Goal: Task Accomplishment & Management: Manage account settings

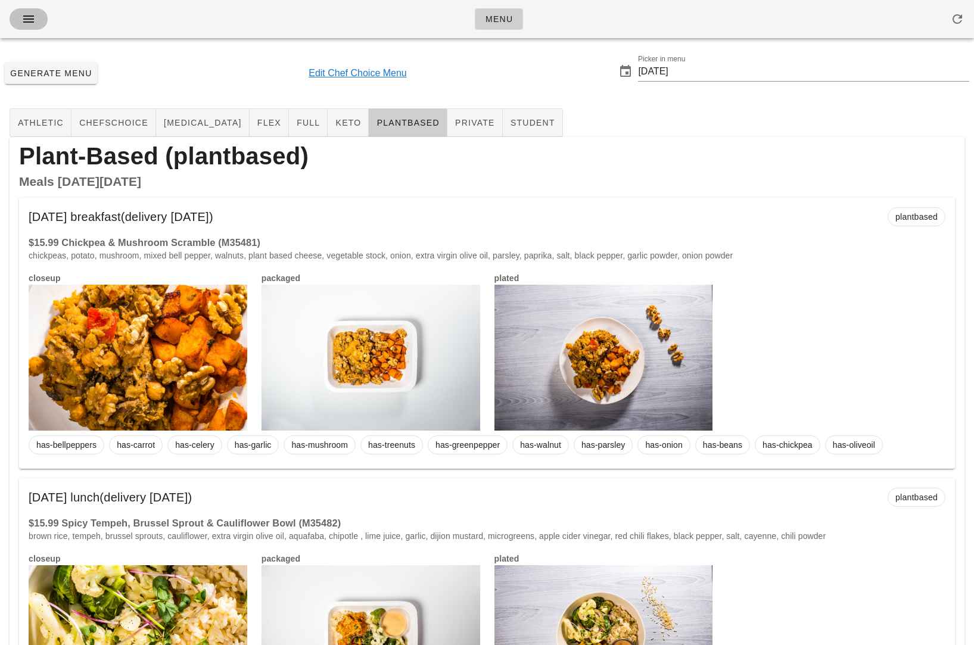
click at [30, 19] on icon "button" at bounding box center [28, 19] width 14 height 14
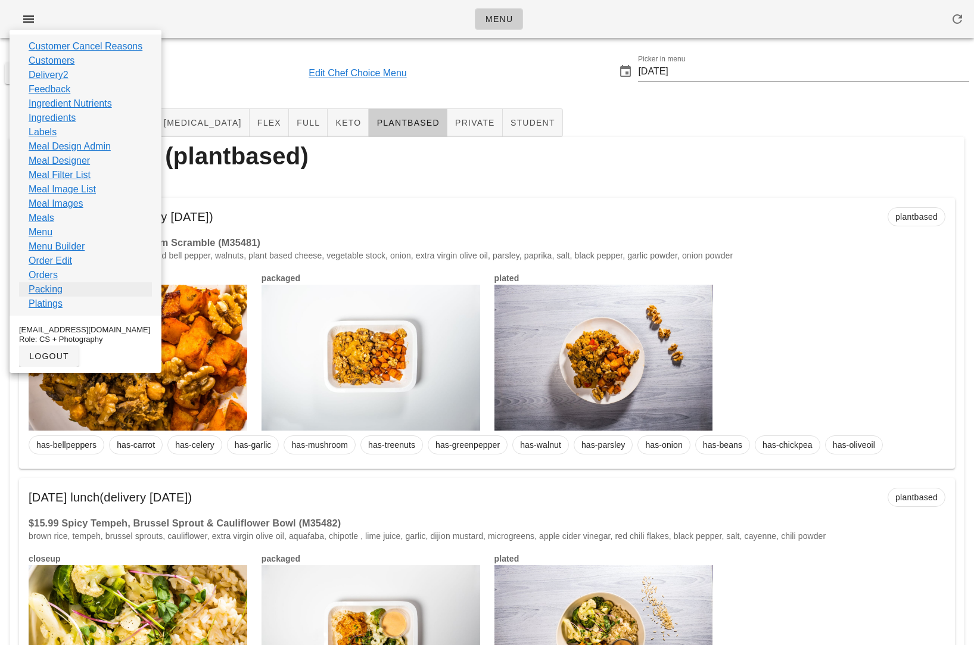
click at [46, 288] on link "Packing" at bounding box center [46, 289] width 34 height 14
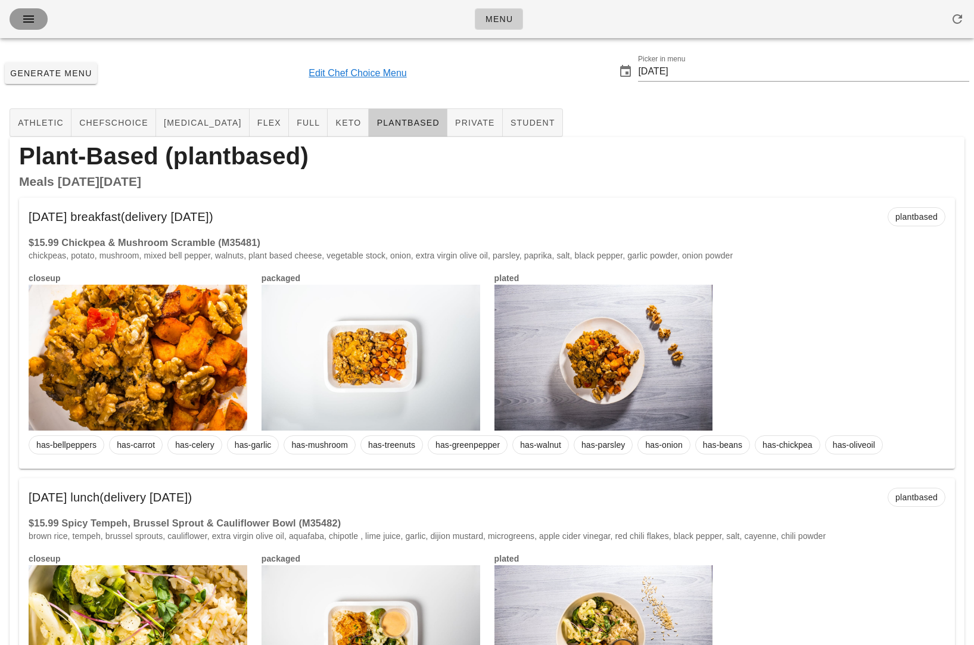
click at [33, 19] on icon "button" at bounding box center [28, 19] width 14 height 14
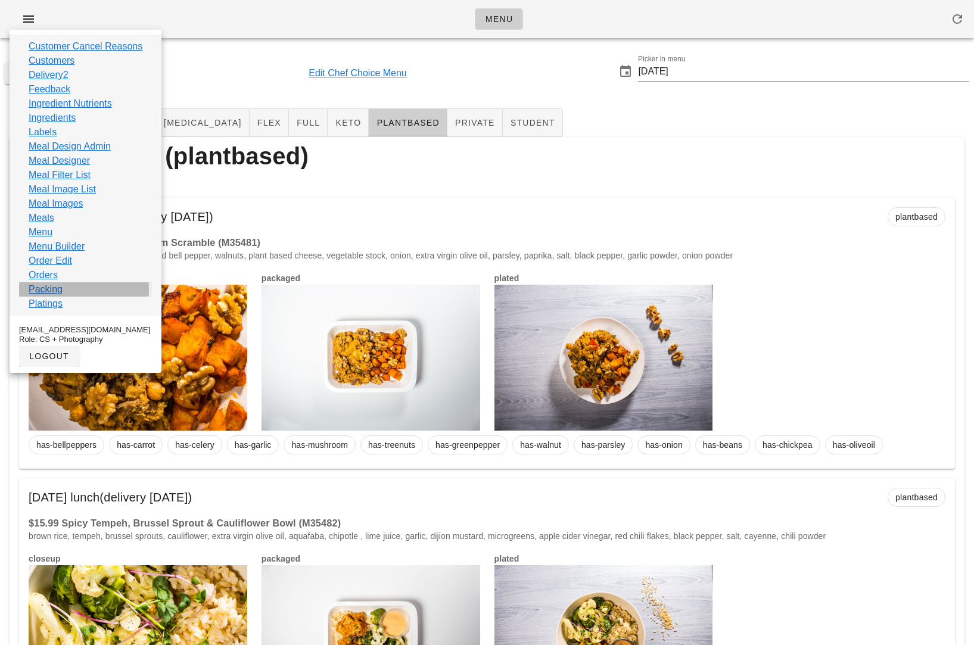
click at [55, 290] on link "Packing" at bounding box center [46, 289] width 34 height 14
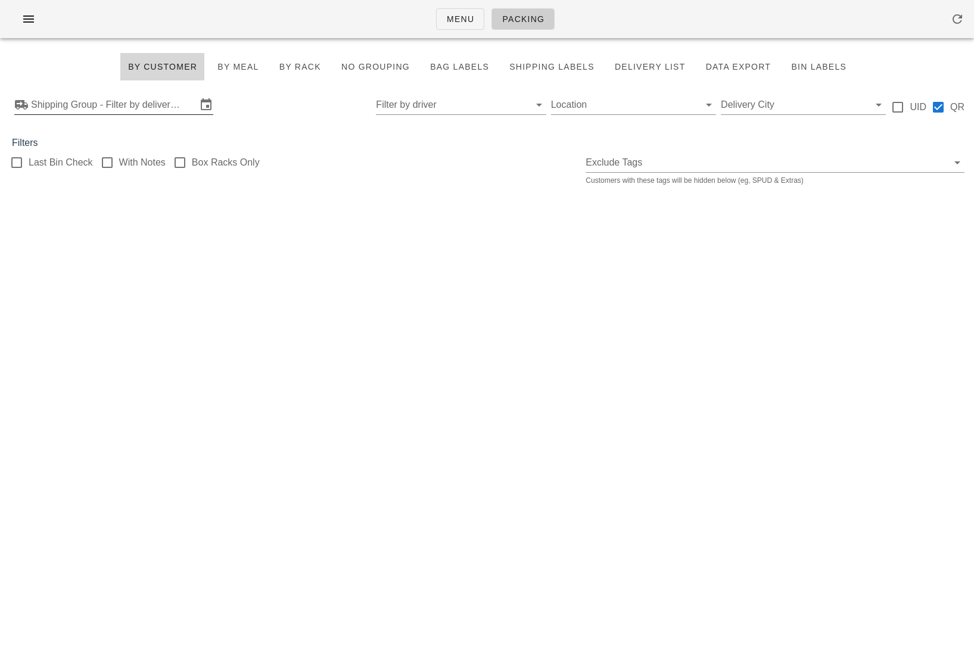
click at [106, 102] on input "Shipping Group - Filter by delivery logistics" at bounding box center [114, 104] width 166 height 19
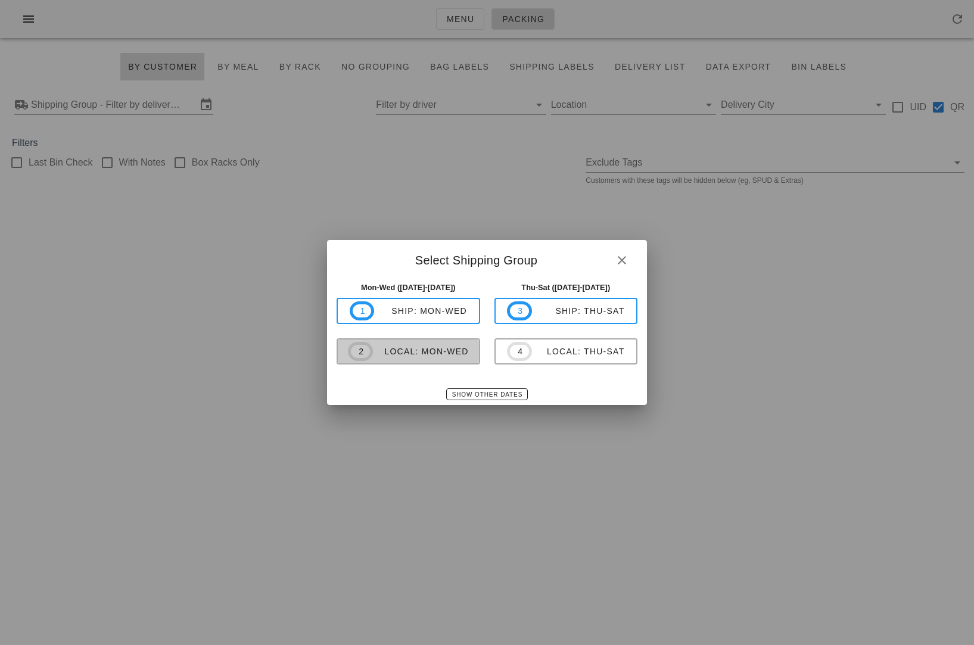
click at [423, 350] on div "local: Mon-Wed" at bounding box center [421, 352] width 96 height 10
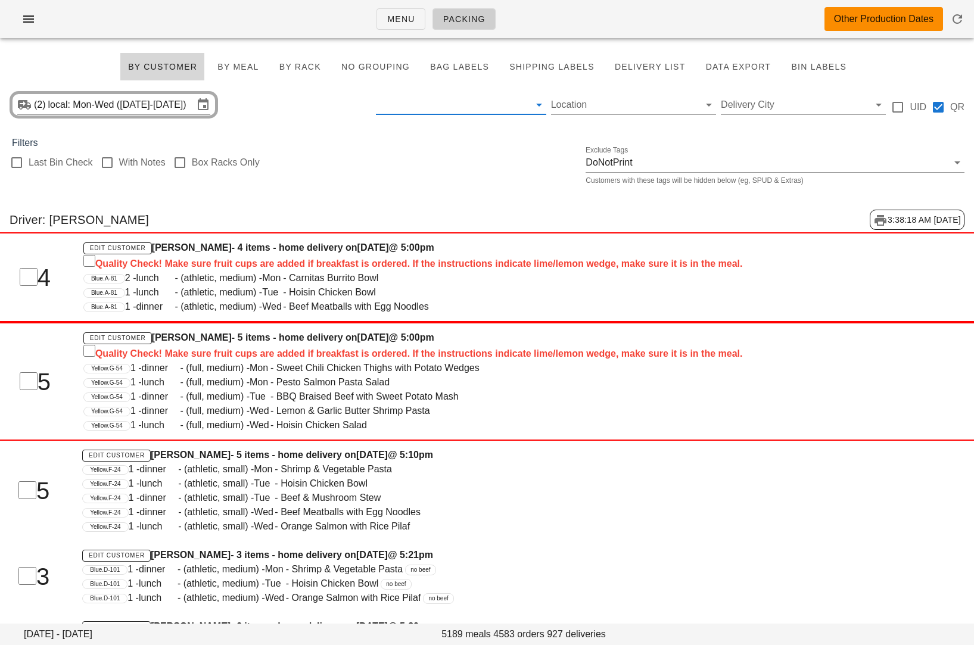
click at [428, 108] on input "text" at bounding box center [451, 104] width 151 height 19
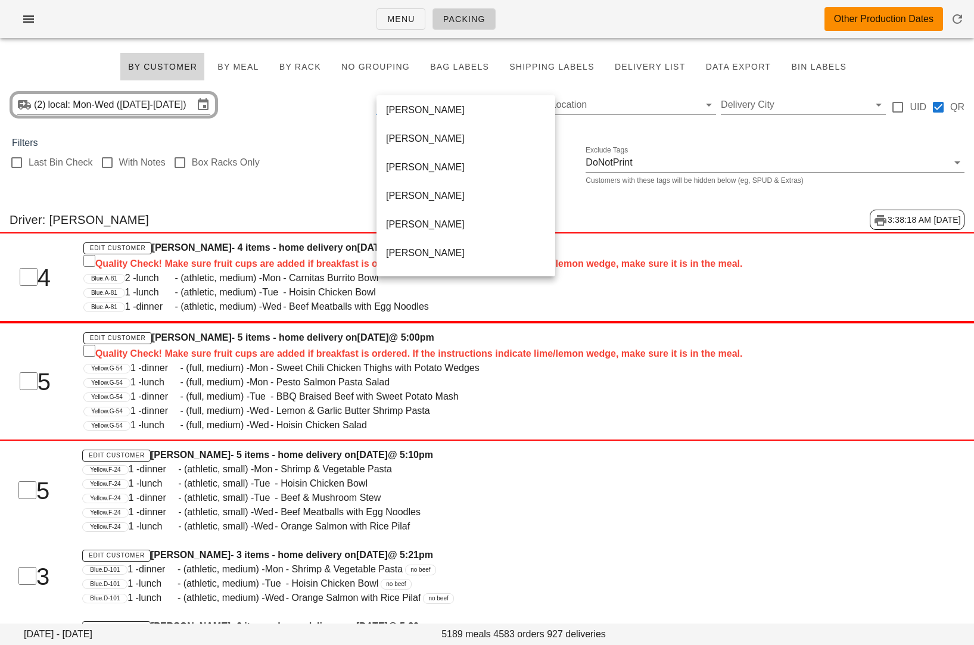
scroll to position [744, 0]
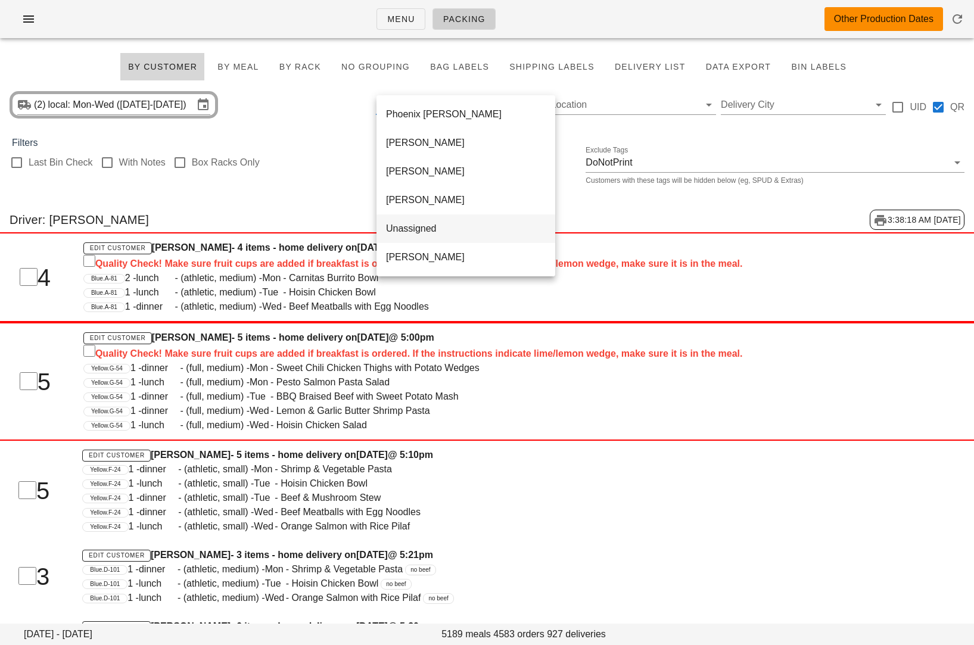
click at [459, 228] on div "Unassigned" at bounding box center [466, 228] width 160 height 11
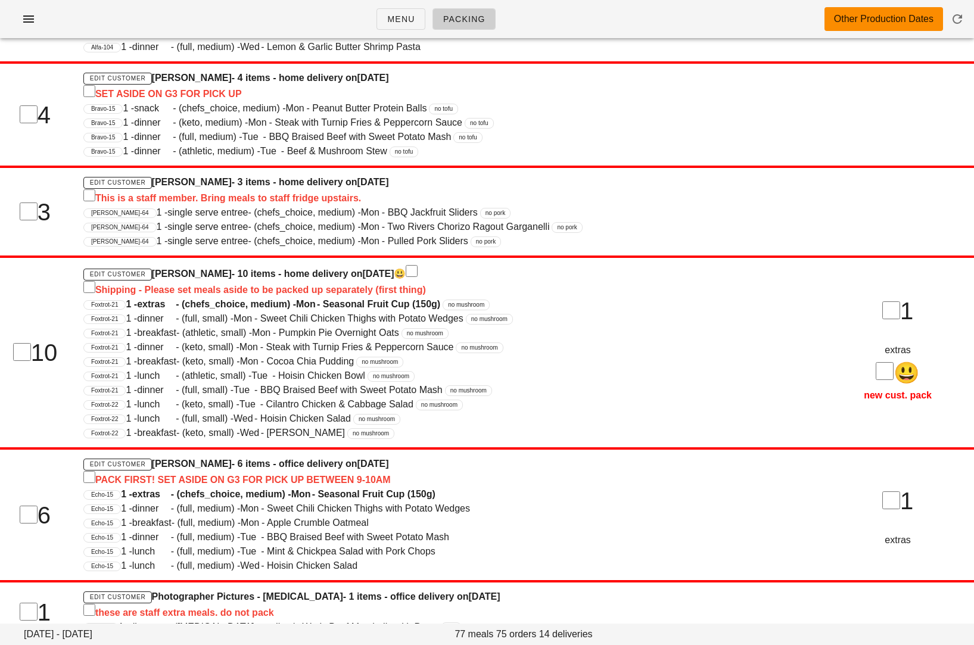
scroll to position [504, 0]
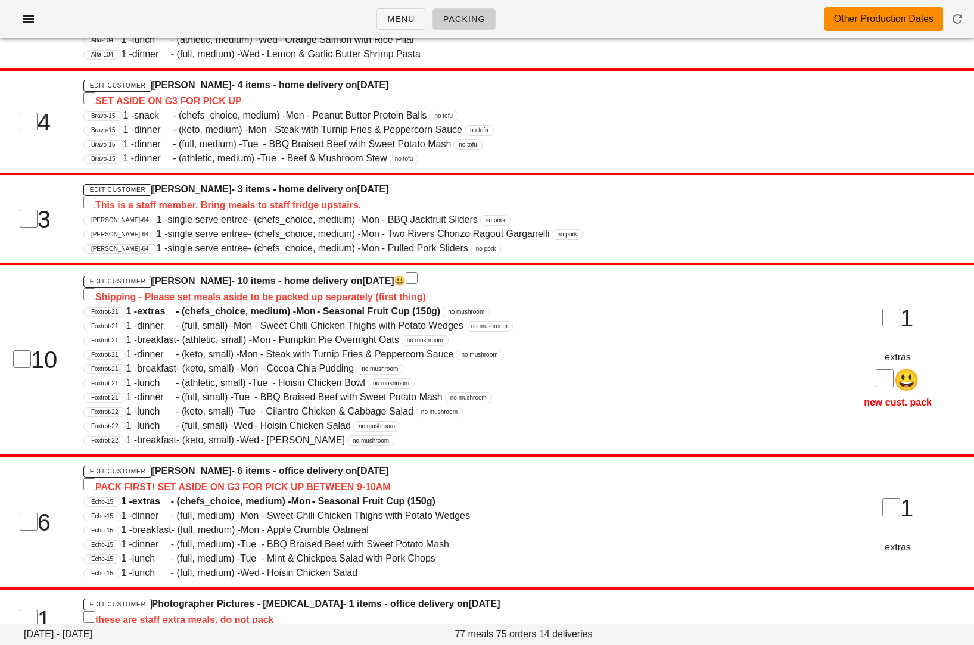
drag, startPoint x: 153, startPoint y: 278, endPoint x: 221, endPoint y: 279, distance: 67.9
click at [221, 279] on h4 "Edit Customer [PERSON_NAME] - 10 items - home delivery [DATE][DATE] 😃 Shipping …" at bounding box center [445, 288] width 725 height 32
copy h4 "[PERSON_NAME]"
click at [196, 340] on span "1 - breakfast - (athletic, small) - Mon - Pumpkin Pie Overnight Oats" at bounding box center [262, 340] width 273 height 10
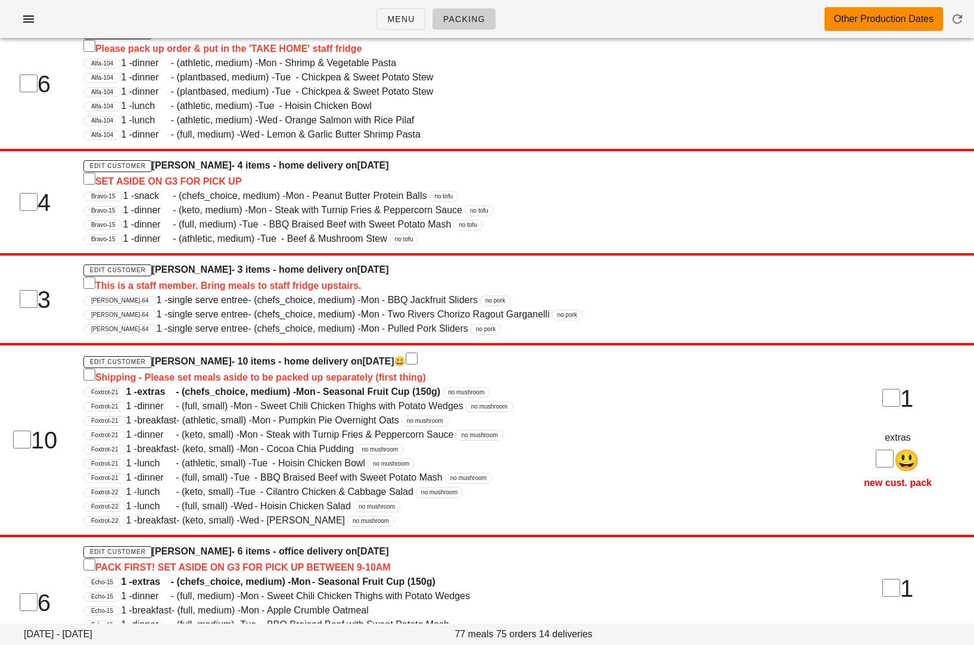
scroll to position [273, 0]
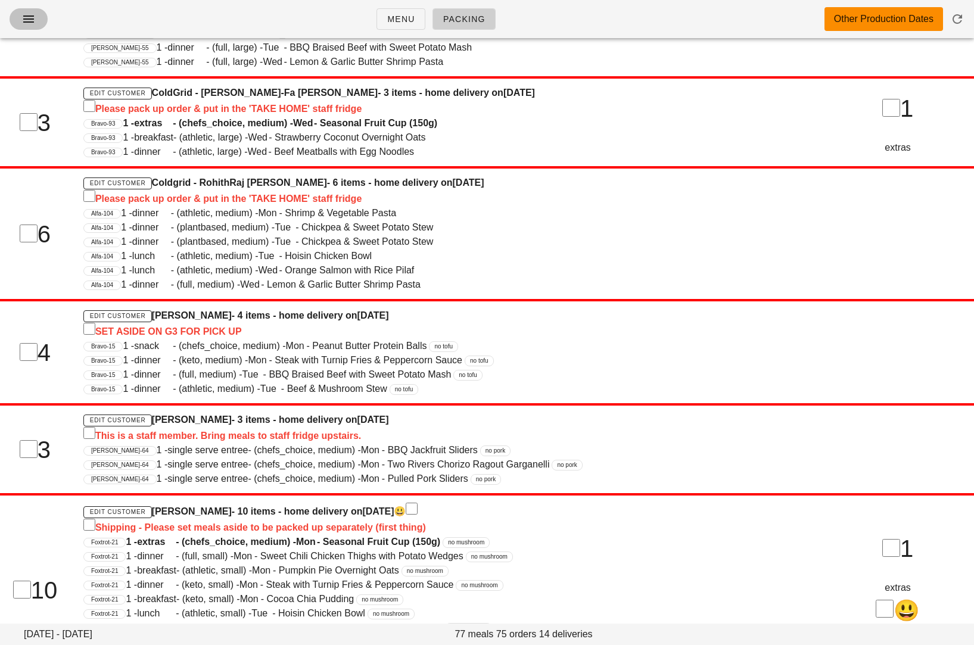
click at [33, 16] on icon "button" at bounding box center [28, 19] width 14 height 14
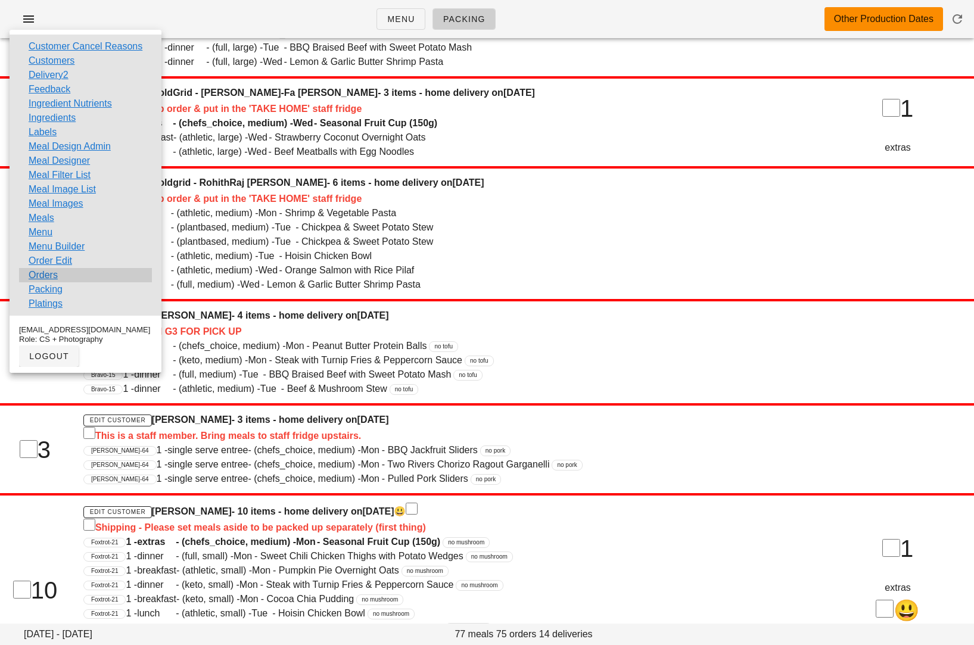
click at [64, 269] on div "Orders" at bounding box center [85, 275] width 133 height 14
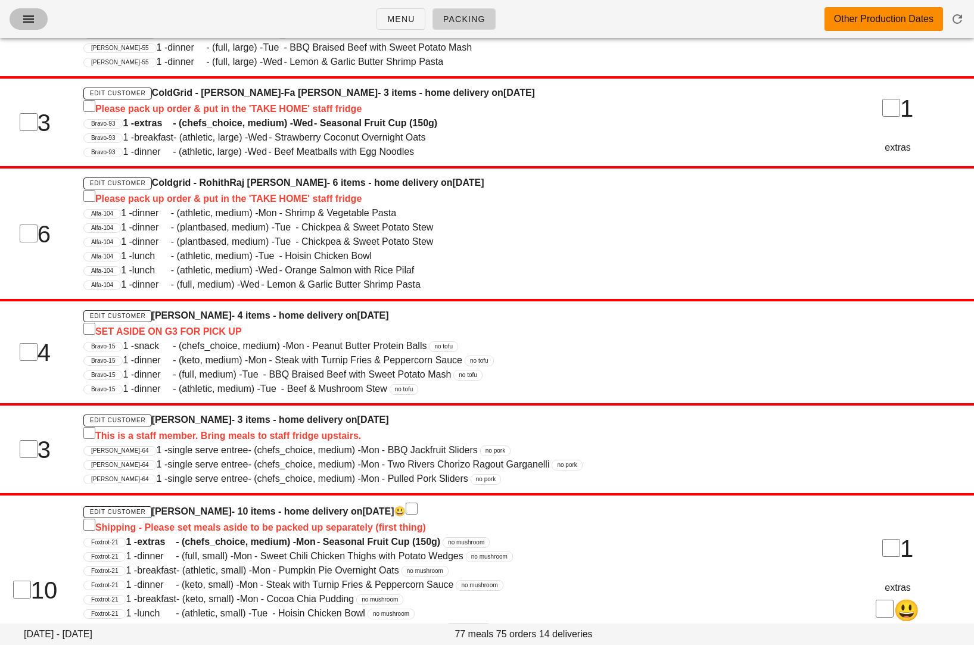
click at [27, 21] on icon "button" at bounding box center [28, 19] width 14 height 14
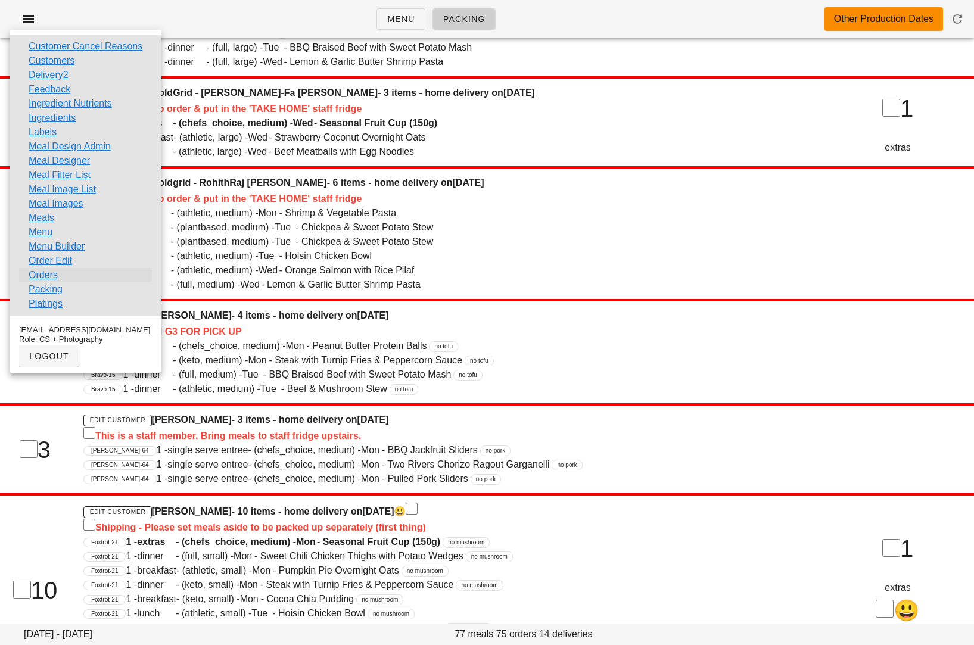
click at [47, 271] on link "Orders" at bounding box center [43, 275] width 29 height 14
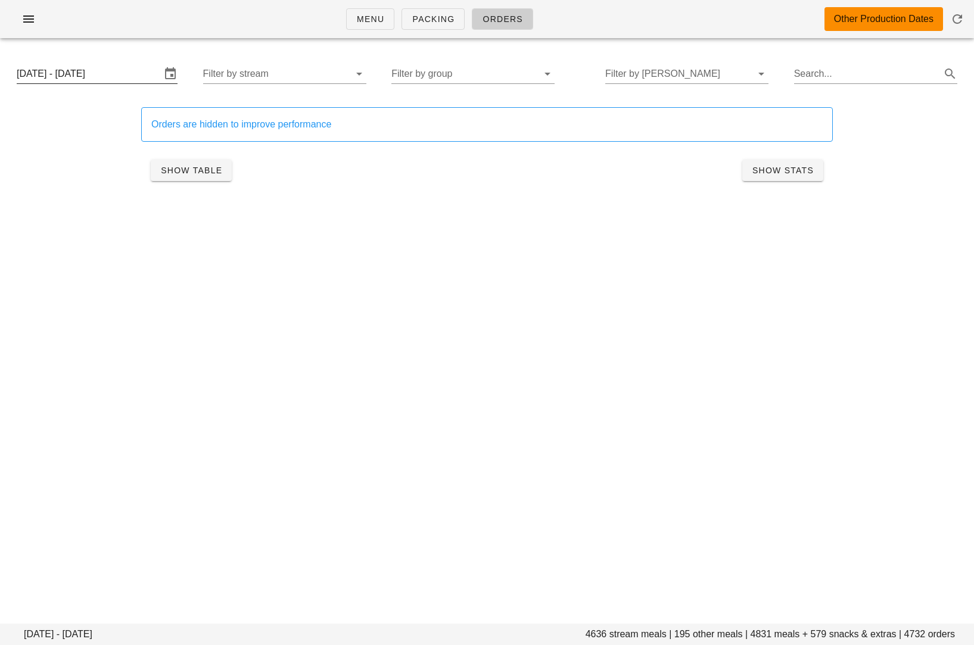
click at [125, 81] on input "[DATE] - [DATE]" at bounding box center [89, 73] width 144 height 19
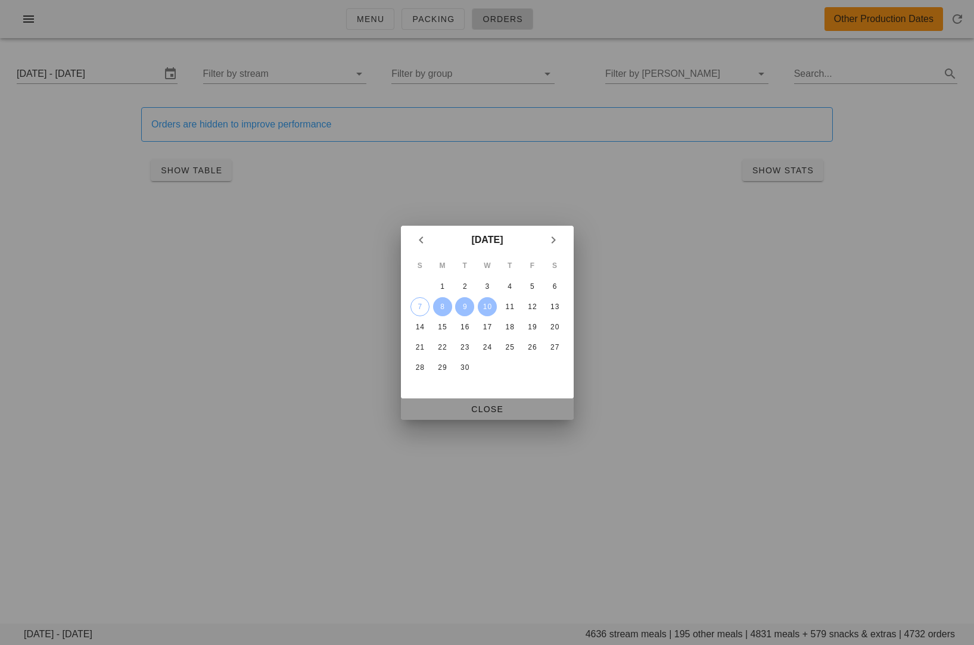
click at [473, 402] on button "Close" at bounding box center [487, 409] width 173 height 21
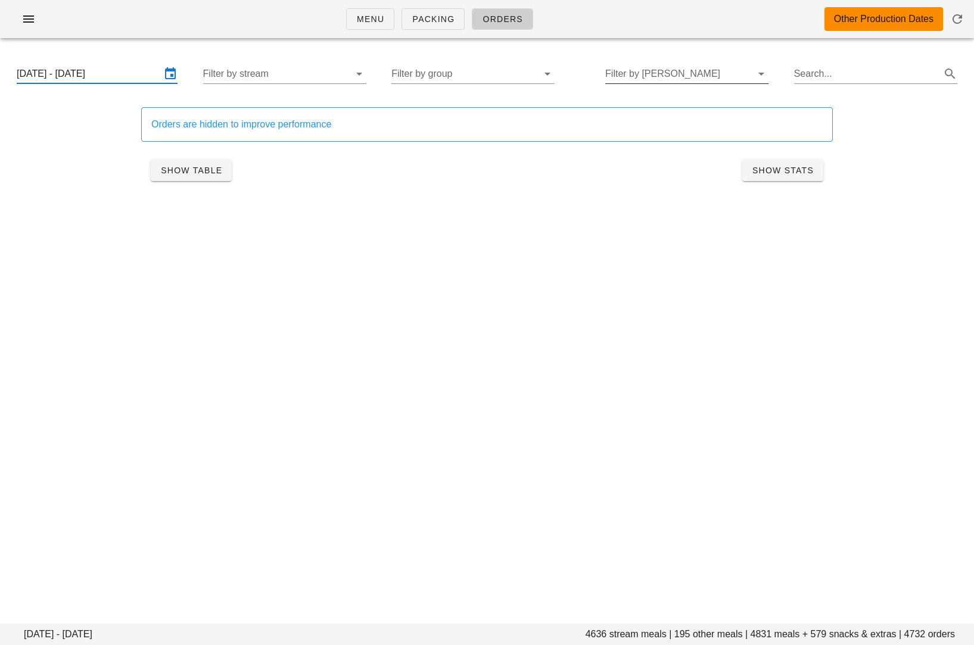
click at [681, 71] on input "Filter by [PERSON_NAME]" at bounding box center [677, 73] width 144 height 19
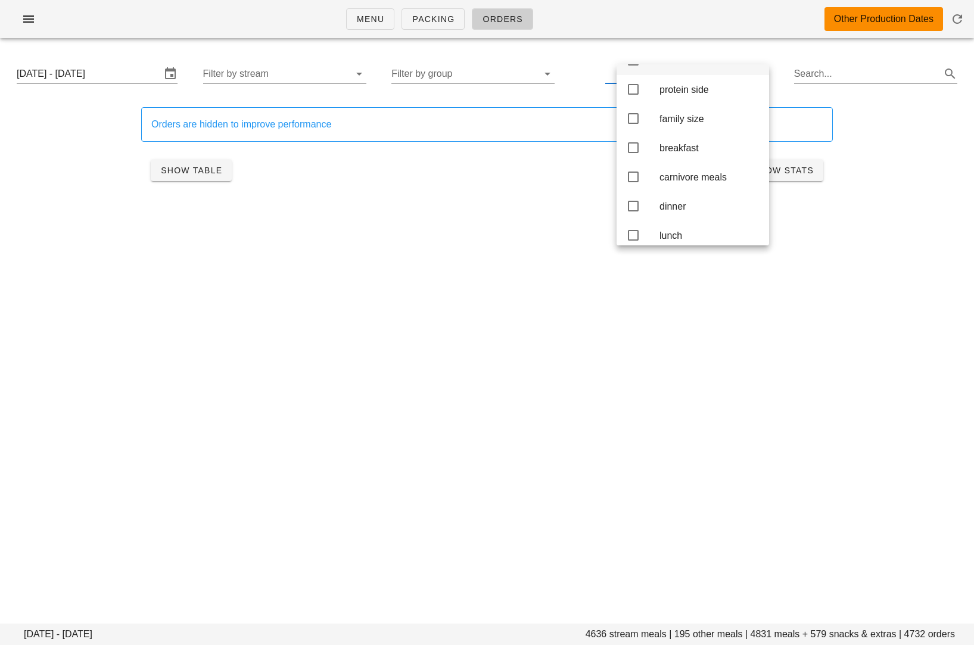
scroll to position [163, 0]
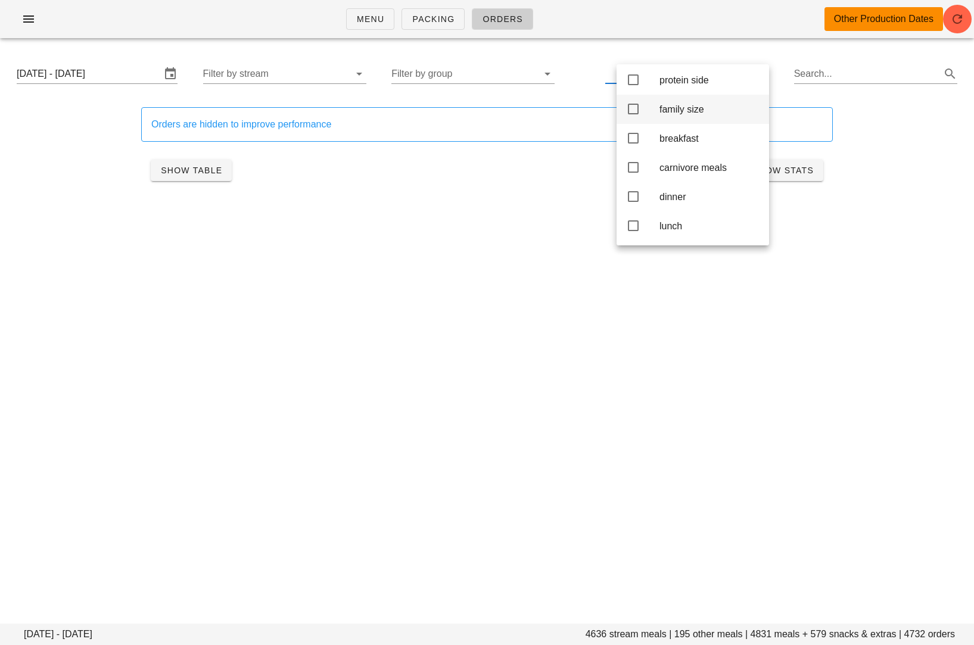
click at [632, 108] on icon at bounding box center [633, 109] width 14 height 14
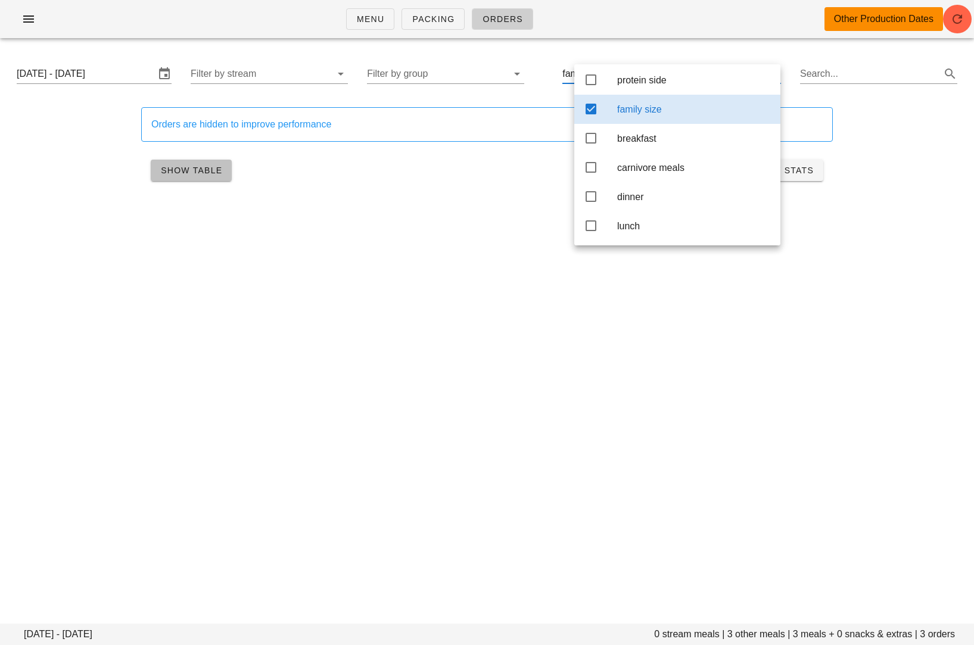
click at [207, 169] on span "Show Table" at bounding box center [191, 171] width 62 height 10
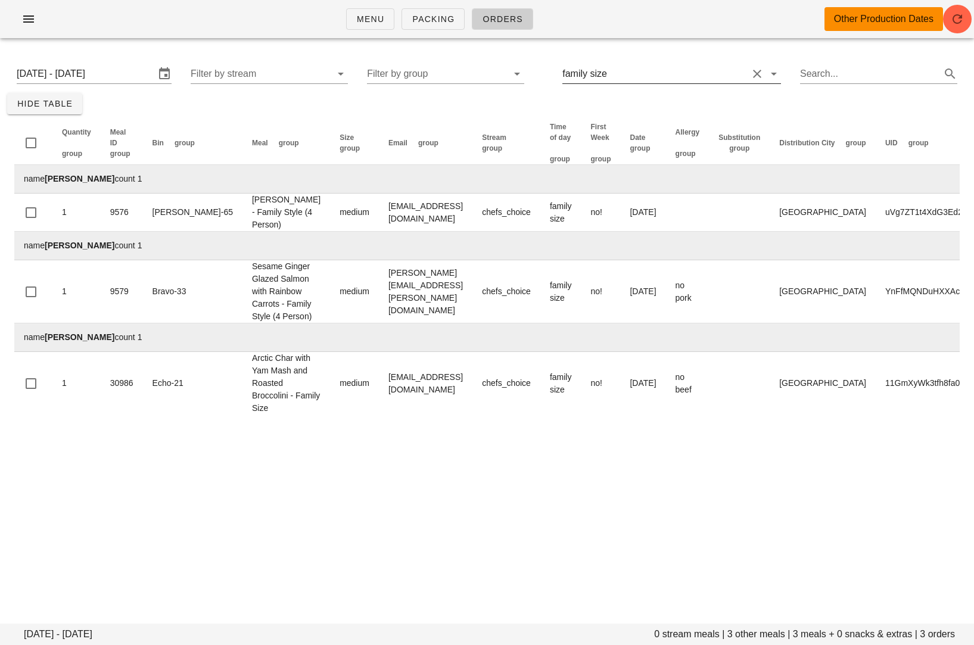
click at [598, 80] on div "family size" at bounding box center [654, 73] width 185 height 19
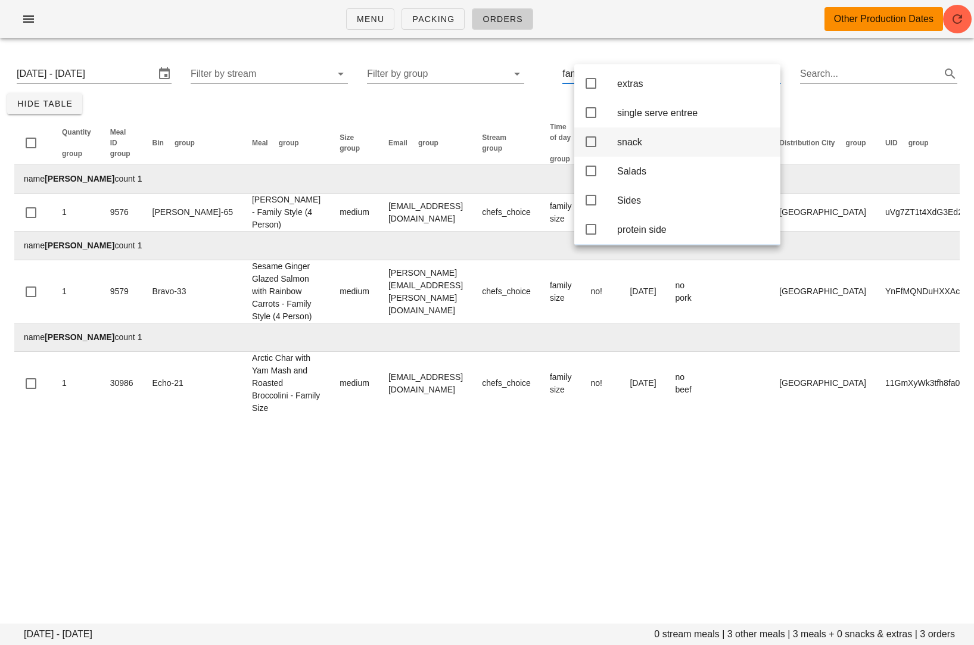
click at [594, 142] on icon at bounding box center [591, 142] width 14 height 14
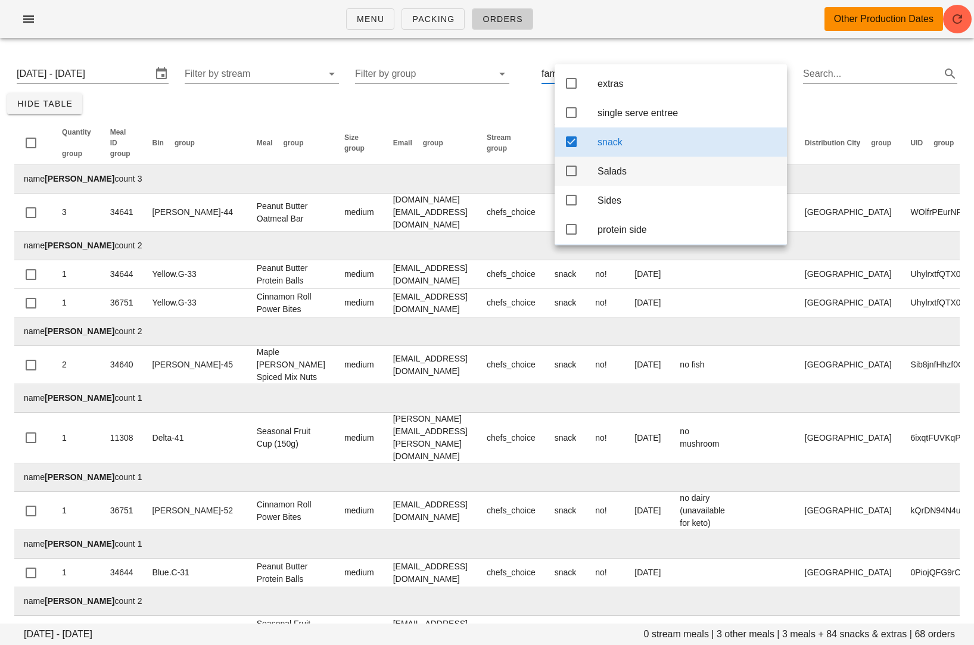
scroll to position [133, 0]
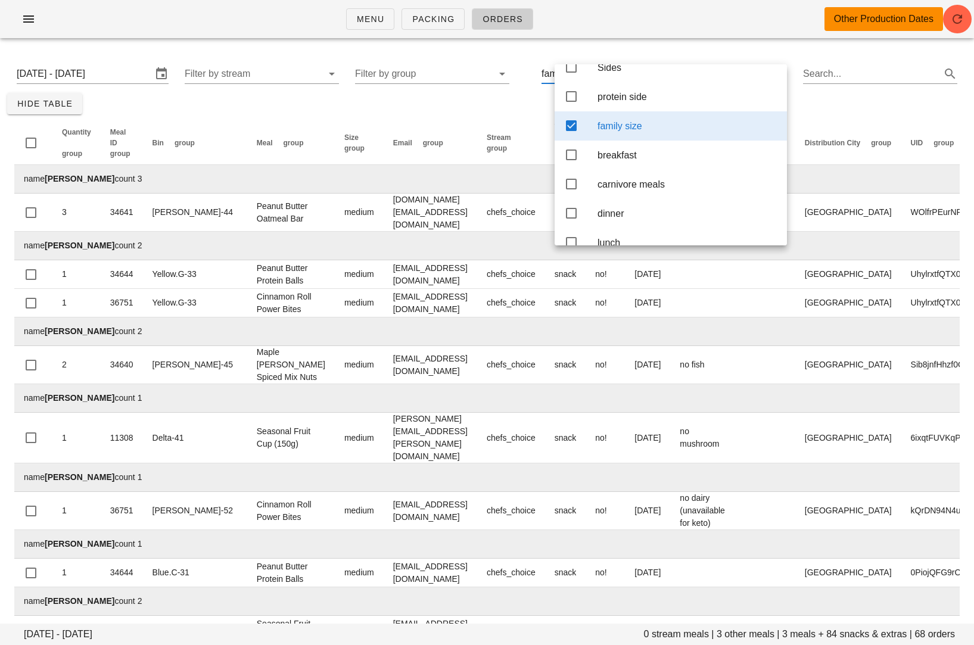
click at [572, 132] on icon at bounding box center [571, 126] width 14 height 14
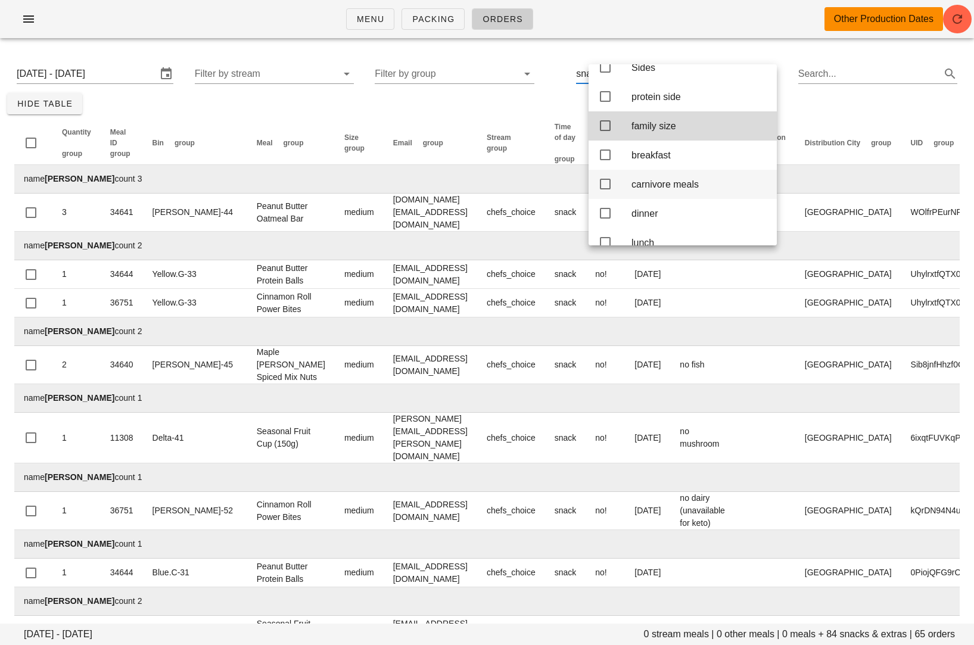
scroll to position [163, 0]
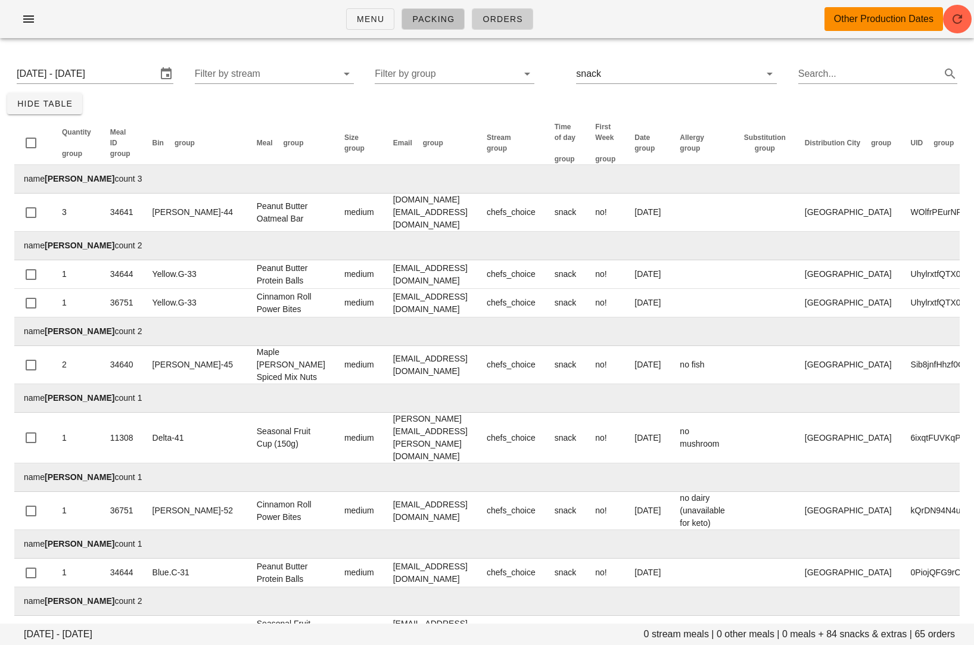
click at [416, 17] on span "Packing" at bounding box center [433, 19] width 43 height 10
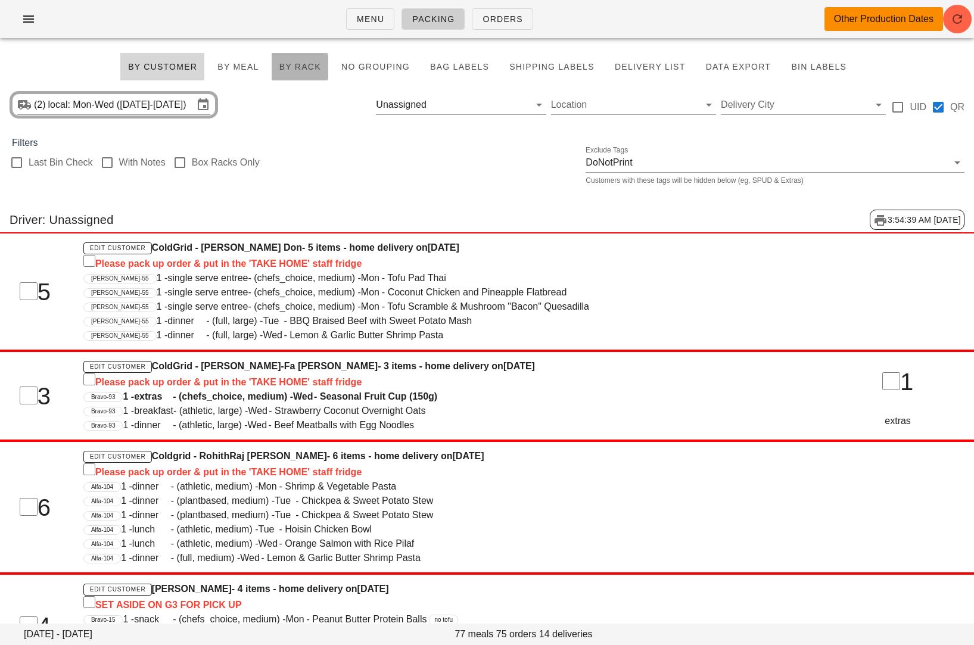
click at [294, 69] on span "By Rack" at bounding box center [300, 67] width 42 height 10
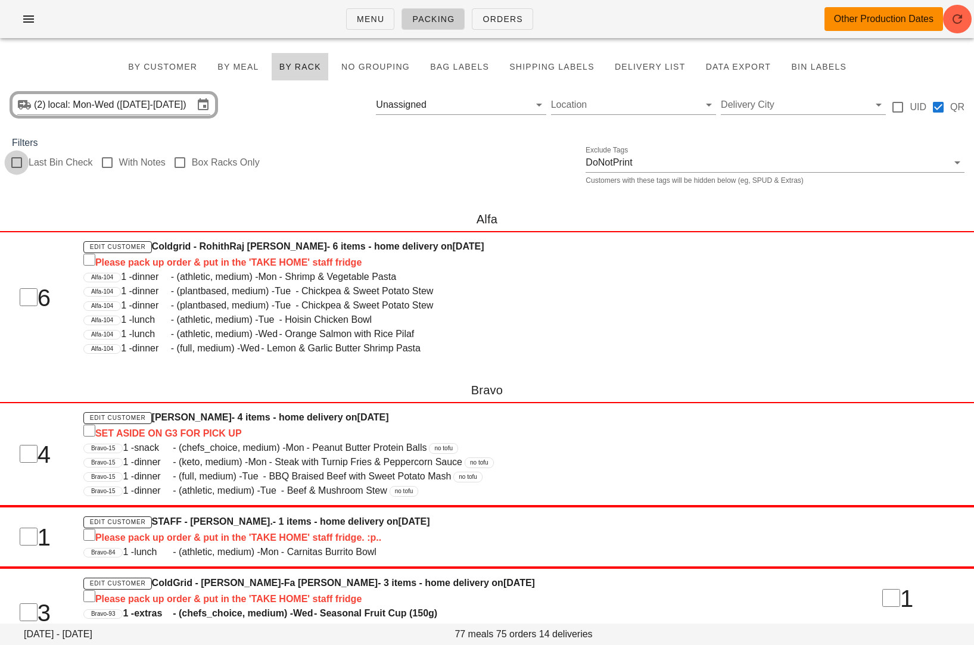
click at [15, 161] on div at bounding box center [17, 163] width 20 height 20
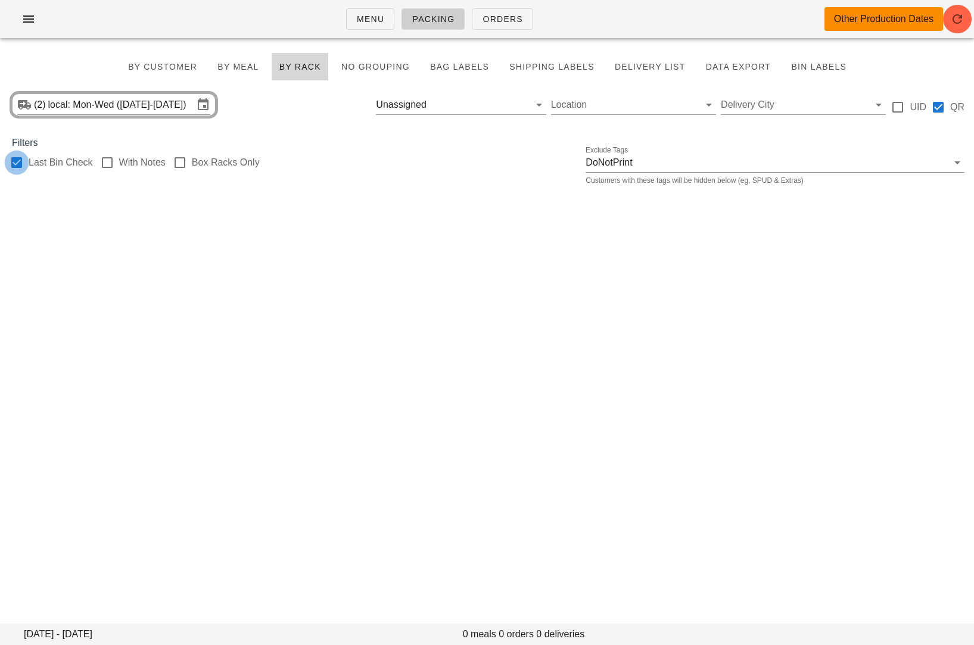
click at [11, 163] on div at bounding box center [17, 163] width 20 height 20
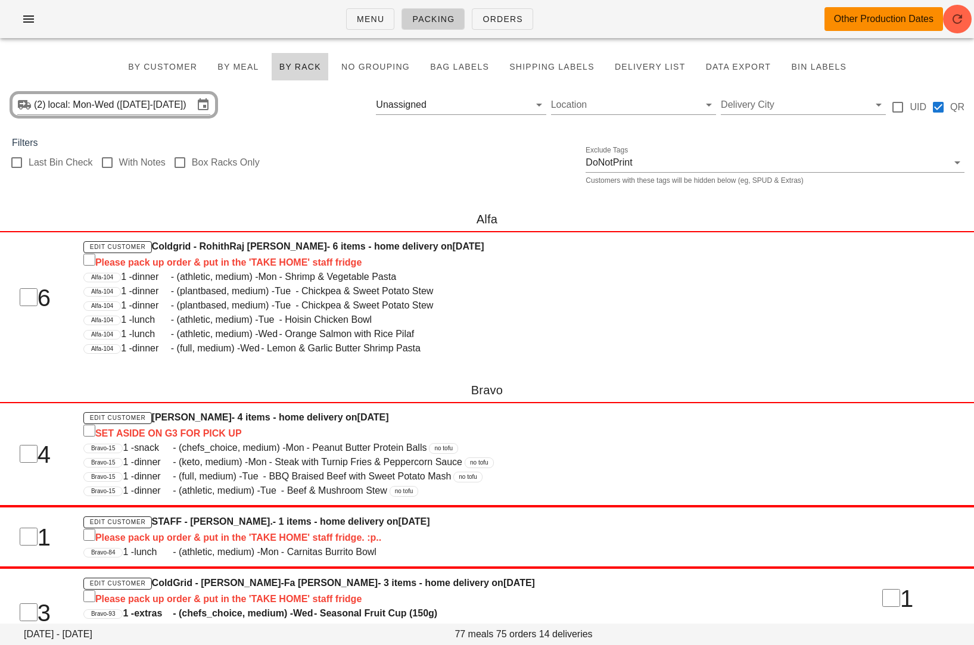
click at [524, 102] on button "Clear Filter by driver" at bounding box center [522, 105] width 14 height 14
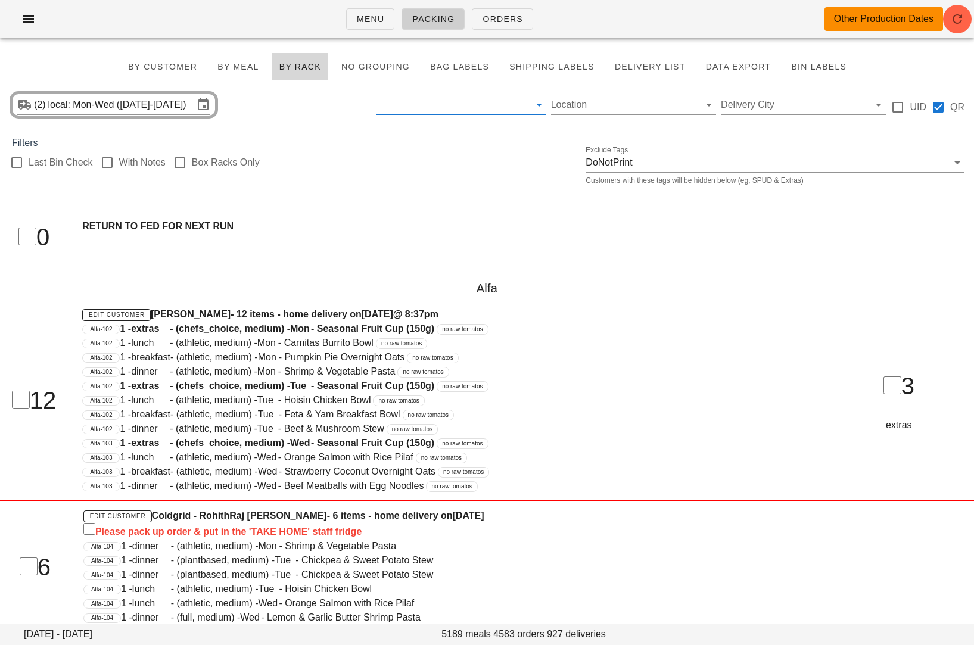
click at [17, 161] on div at bounding box center [17, 163] width 20 height 20
checkbox input "true"
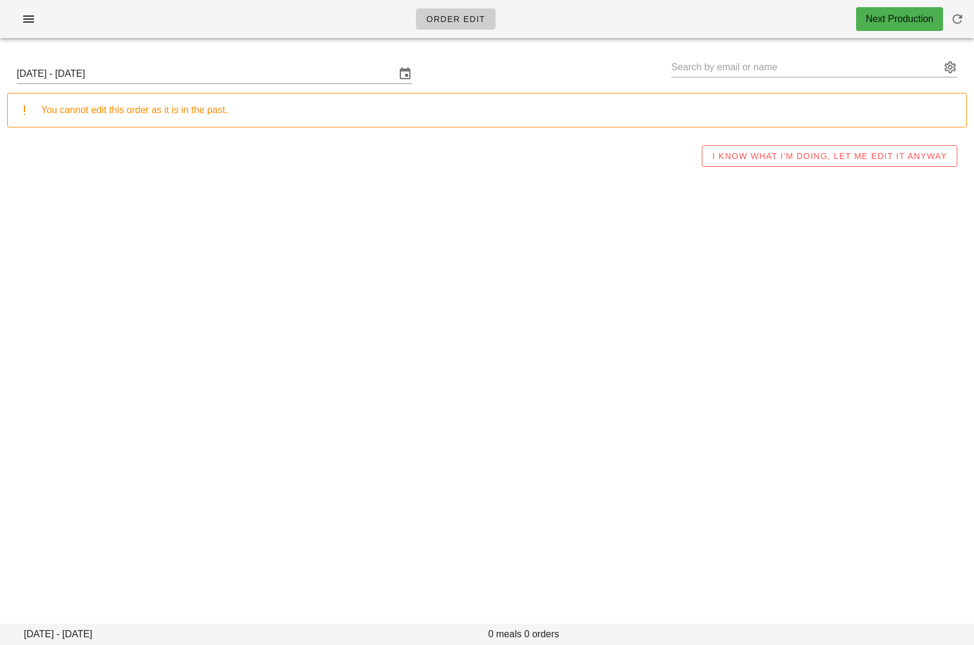
type input "Photographer Pictures - [MEDICAL_DATA] ([EMAIL_ADDRESS][DOMAIN_NAME])"
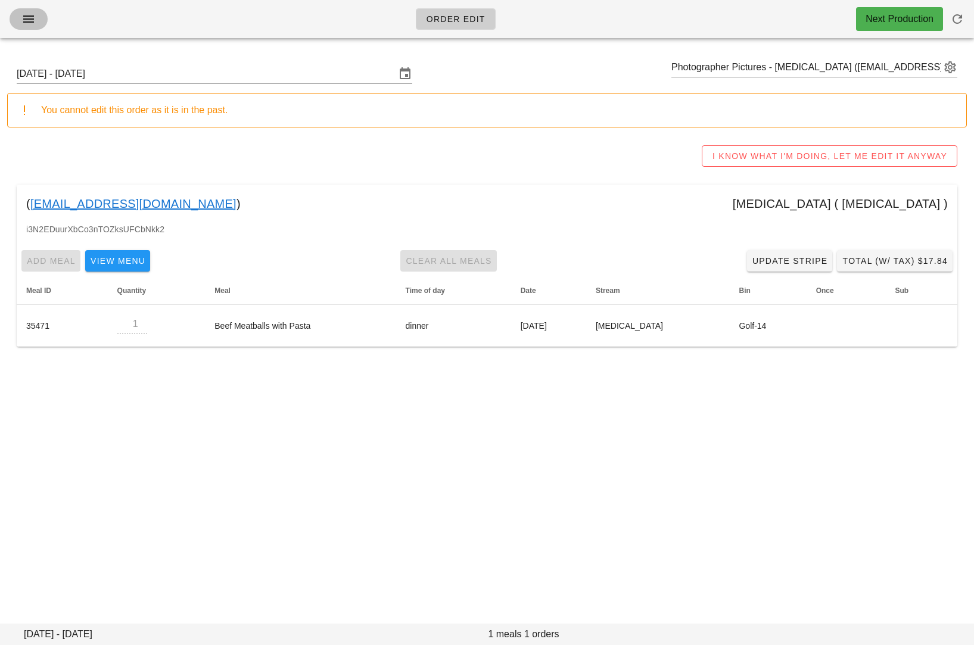
click at [27, 17] on icon "button" at bounding box center [28, 19] width 14 height 14
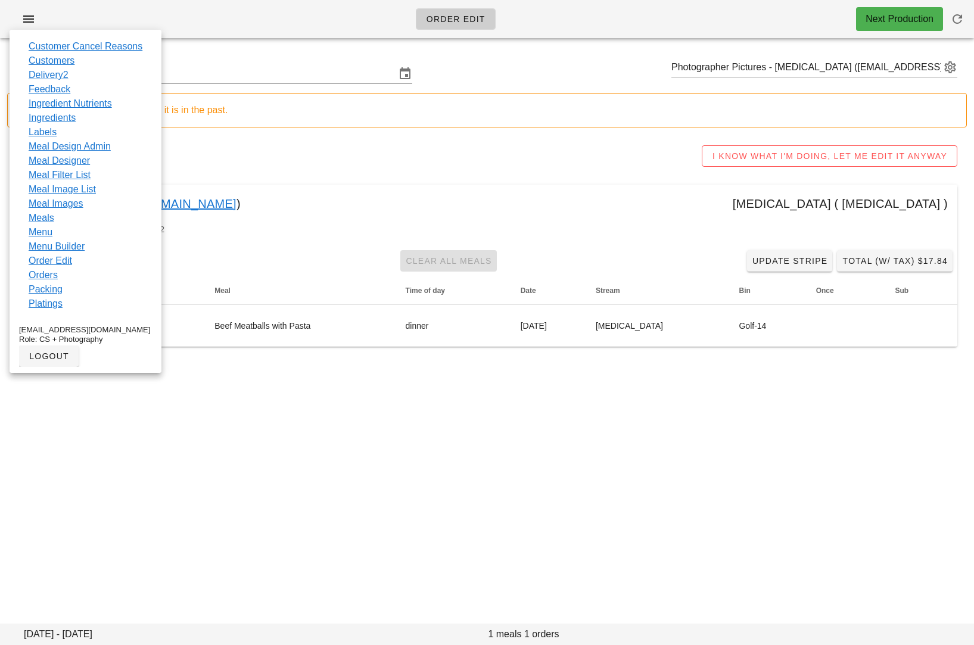
click at [219, 391] on div "Order Edit Next Production [DATE] - [DATE] Photographer Pictures - [MEDICAL_DAT…" at bounding box center [487, 322] width 974 height 645
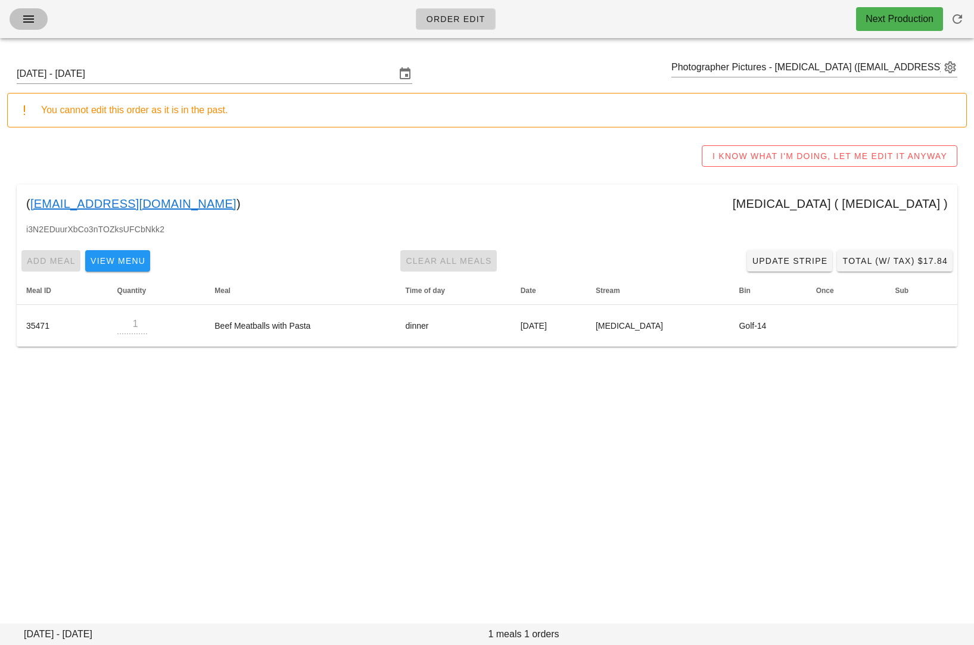
click at [31, 22] on icon "button" at bounding box center [28, 19] width 14 height 14
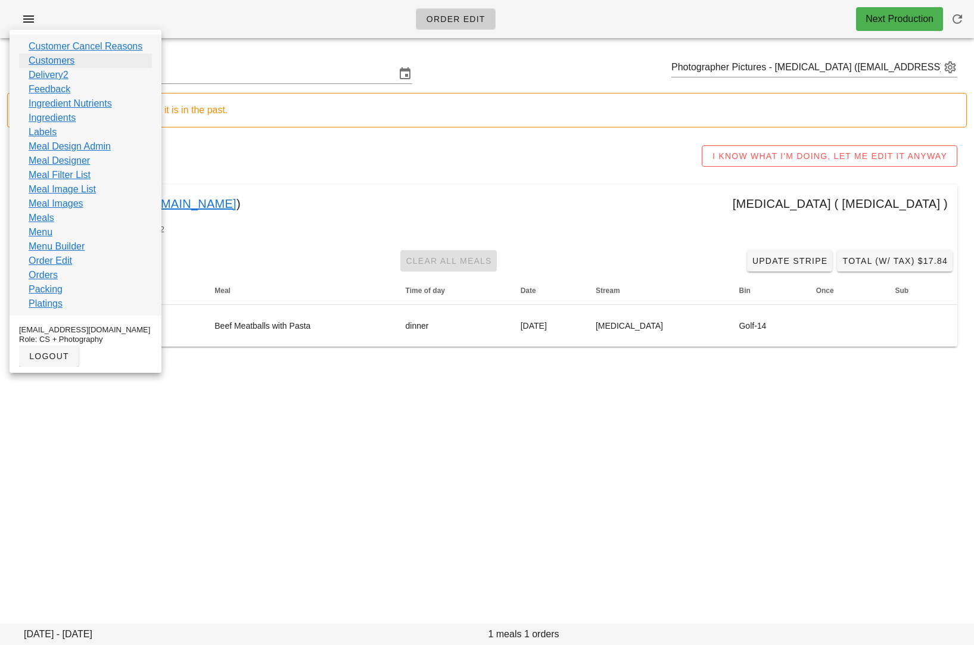
click at [58, 60] on link "Customers" at bounding box center [52, 61] width 46 height 14
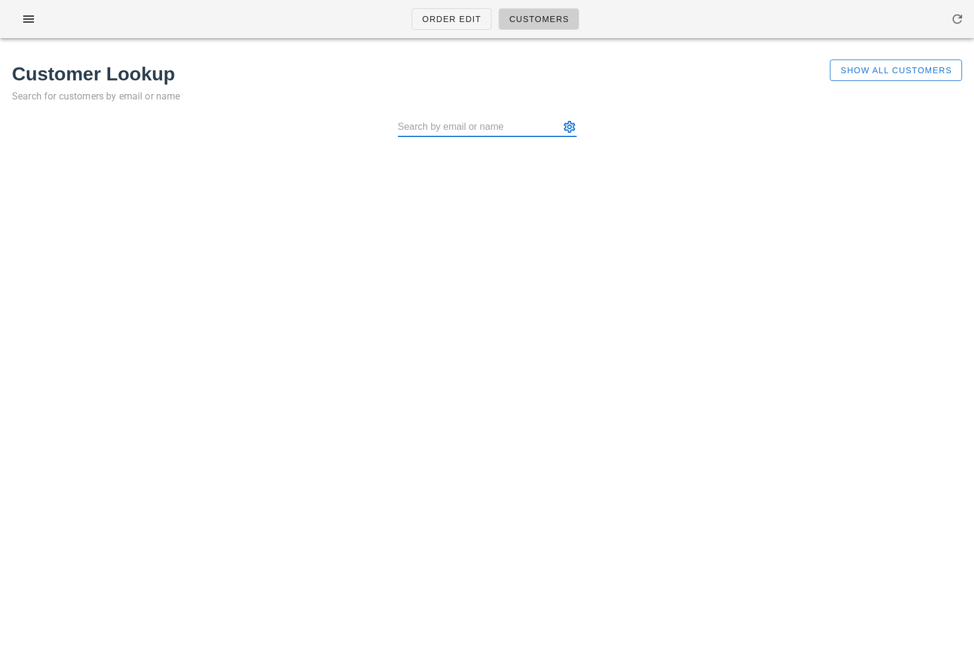
type input "[PERSON_NAME]"
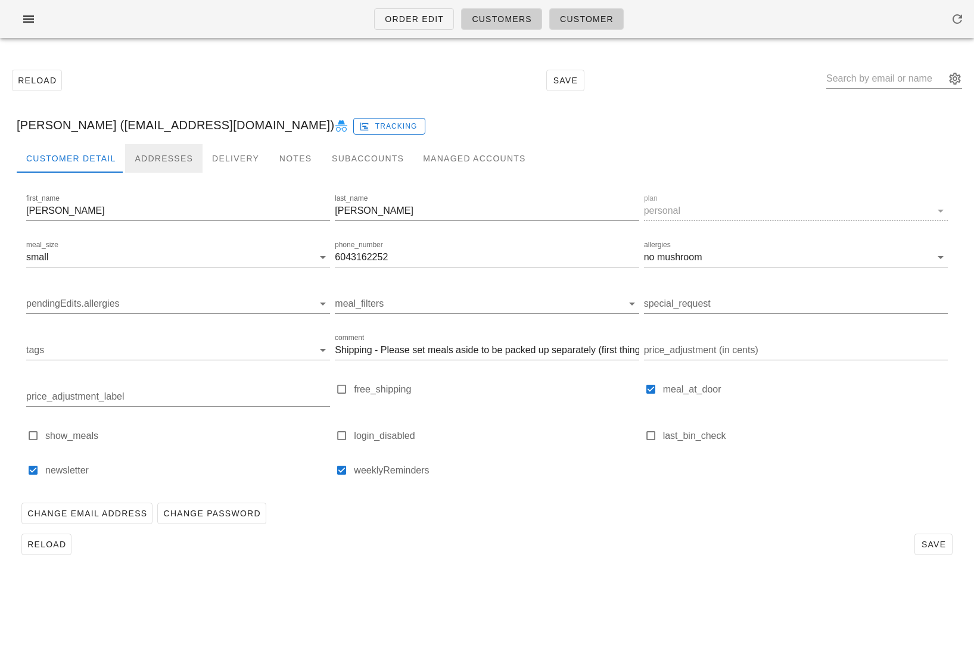
click at [165, 158] on div "Addresses" at bounding box center [163, 158] width 77 height 29
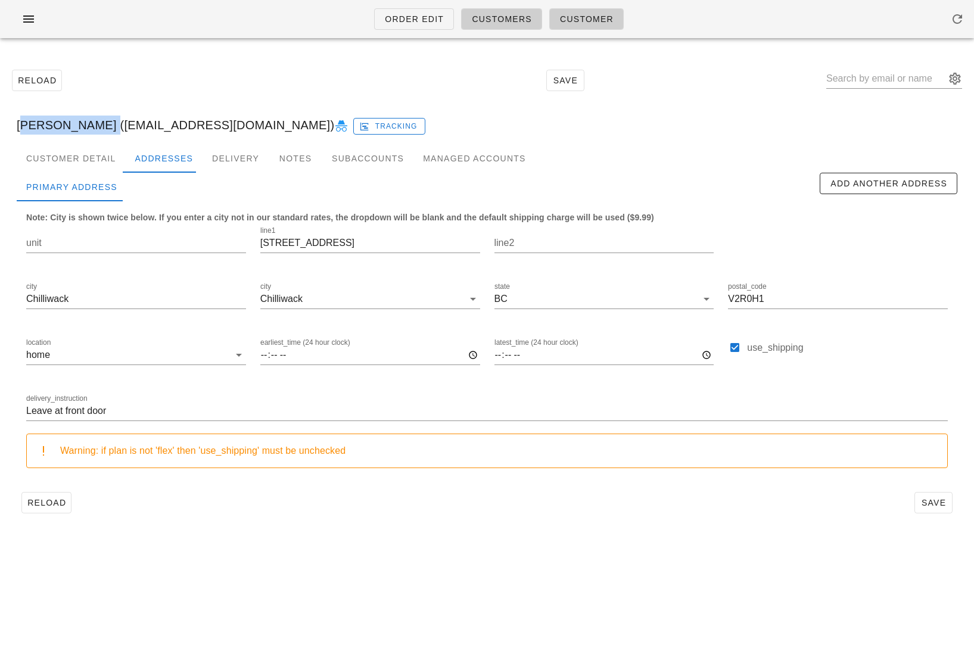
drag, startPoint x: 100, startPoint y: 129, endPoint x: -53, endPoint y: 122, distance: 153.3
click at [0, 122] on html "Order Edit Customers Customer Reload Save Haley Cookson (haleyc_223@hotmail.com…" at bounding box center [487, 322] width 974 height 645
drag, startPoint x: 48, startPoint y: 124, endPoint x: 17, endPoint y: 116, distance: 32.1
click at [17, 116] on div "Haley Cookson (haleyc_223@hotmail.com) Tracking" at bounding box center [487, 125] width 960 height 38
copy div "Haley"
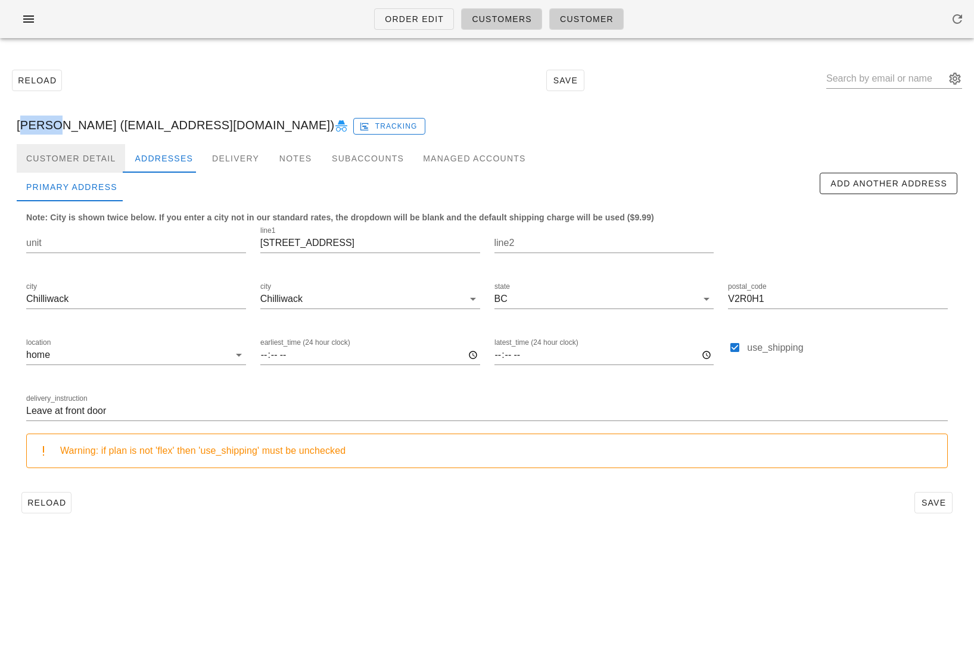
click at [102, 154] on div "Customer Detail" at bounding box center [71, 158] width 108 height 29
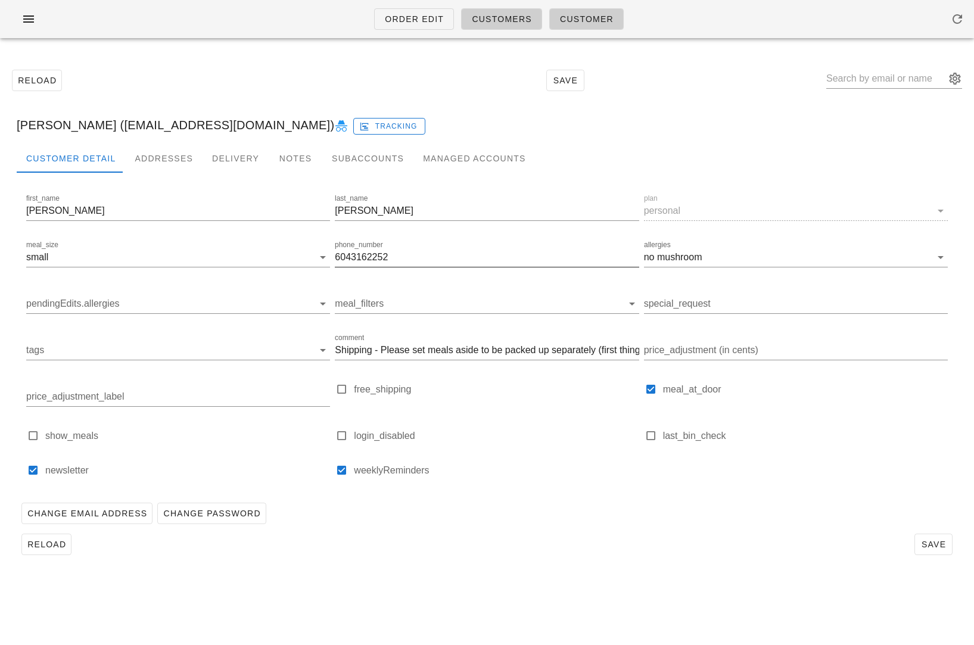
click at [361, 257] on input "6043162252" at bounding box center [487, 257] width 304 height 19
drag, startPoint x: 107, startPoint y: 128, endPoint x: 244, endPoint y: 129, distance: 137.0
click at [244, 129] on div "Haley Cookson (haleyc_223@hotmail.com) Tracking" at bounding box center [487, 125] width 960 height 38
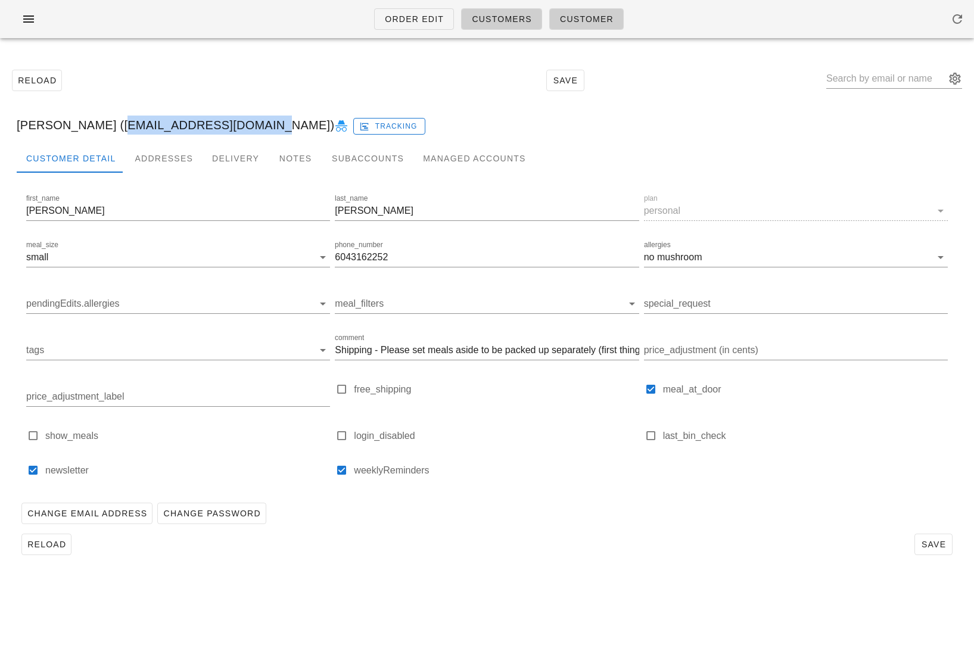
copy div "haleyc_223@hotmail.com"
click at [505, 16] on span "Customers" at bounding box center [501, 19] width 61 height 10
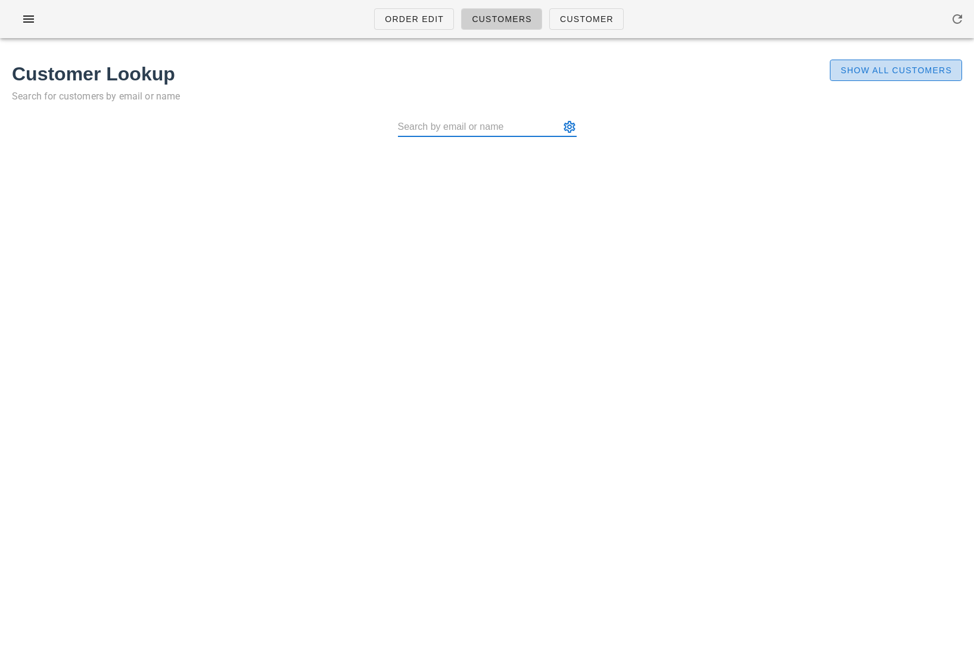
click at [861, 66] on span "Show All Customers" at bounding box center [896, 71] width 112 height 10
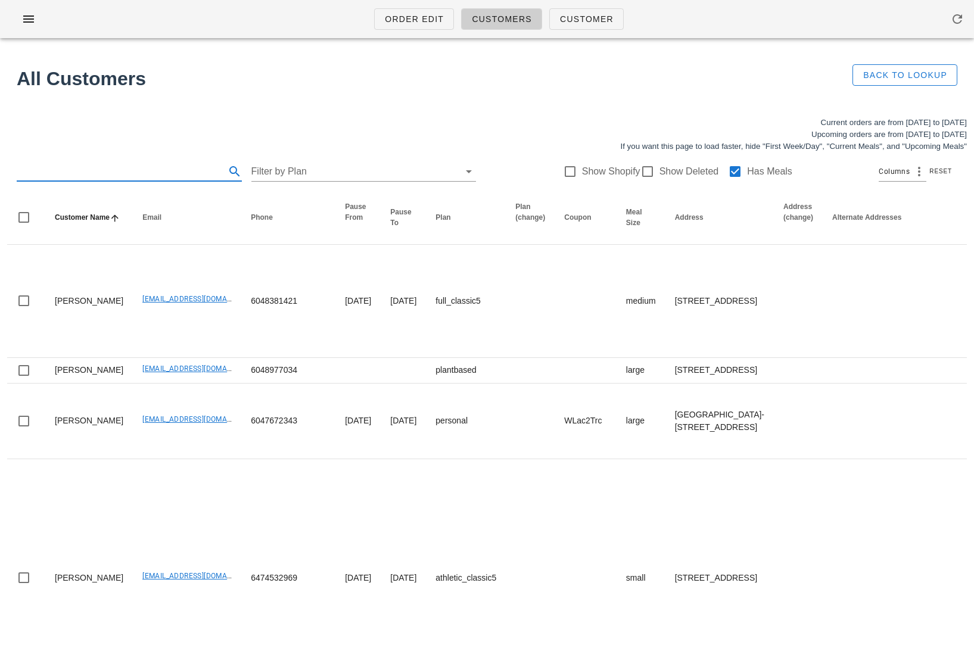
click at [179, 170] on input "text" at bounding box center [120, 171] width 206 height 19
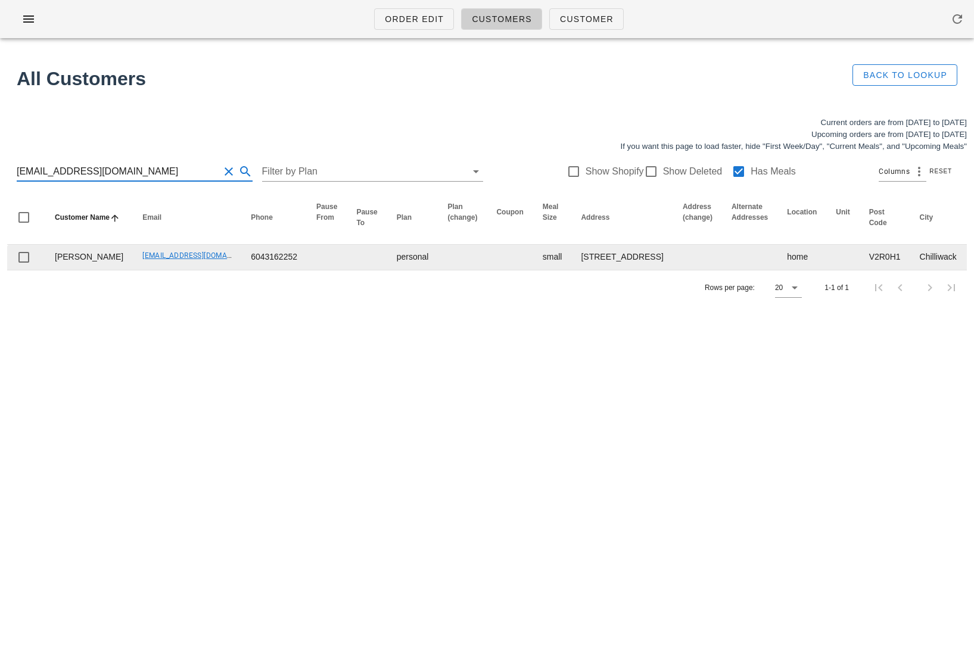
type input "haleyc_223@hotmail.com"
drag, startPoint x: 105, startPoint y: 277, endPoint x: 201, endPoint y: 276, distance: 96.5
click at [201, 270] on td "haleyc_223@hotmail.com" at bounding box center [187, 257] width 108 height 25
copy link "haleyc_223@hotmail.com"
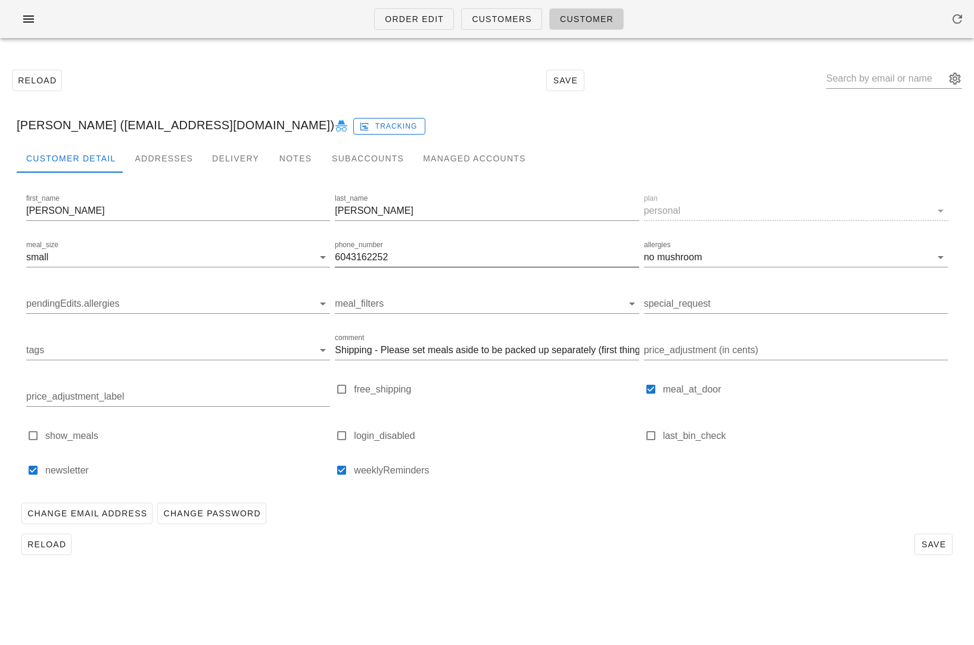
click at [368, 260] on input "6043162252" at bounding box center [487, 257] width 304 height 19
click at [168, 158] on div "Addresses" at bounding box center [163, 158] width 77 height 29
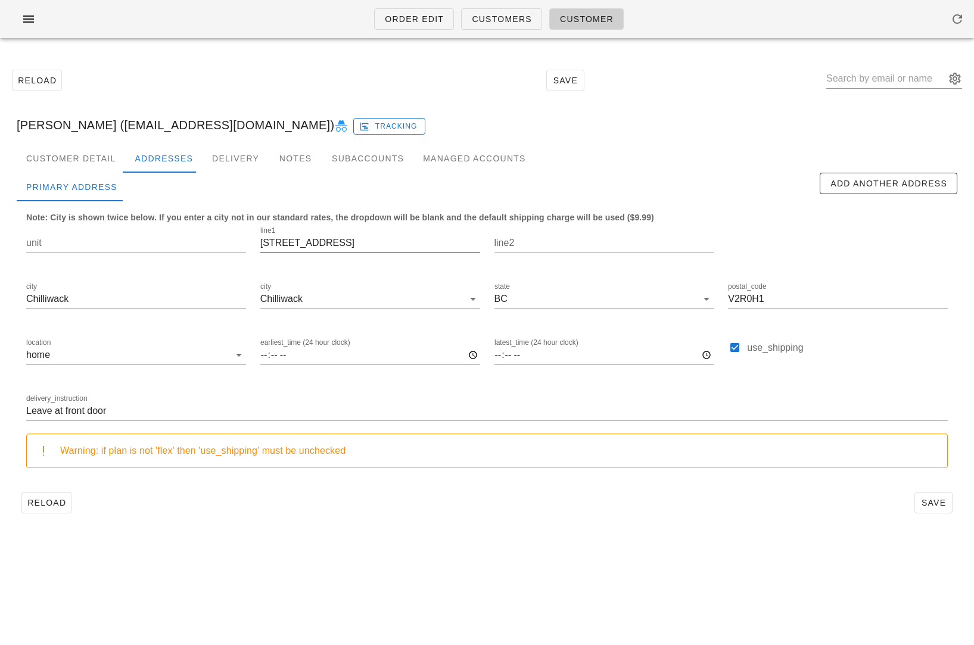
click at [294, 240] on input "5925 Sappers Way" at bounding box center [370, 243] width 220 height 19
drag, startPoint x: 99, startPoint y: 126, endPoint x: -8, endPoint y: 133, distance: 107.5
click at [0, 133] on html "Order Edit Customers Customer Reload Save Haley Cookson (haleyc_223@hotmail.com…" at bounding box center [487, 322] width 974 height 645
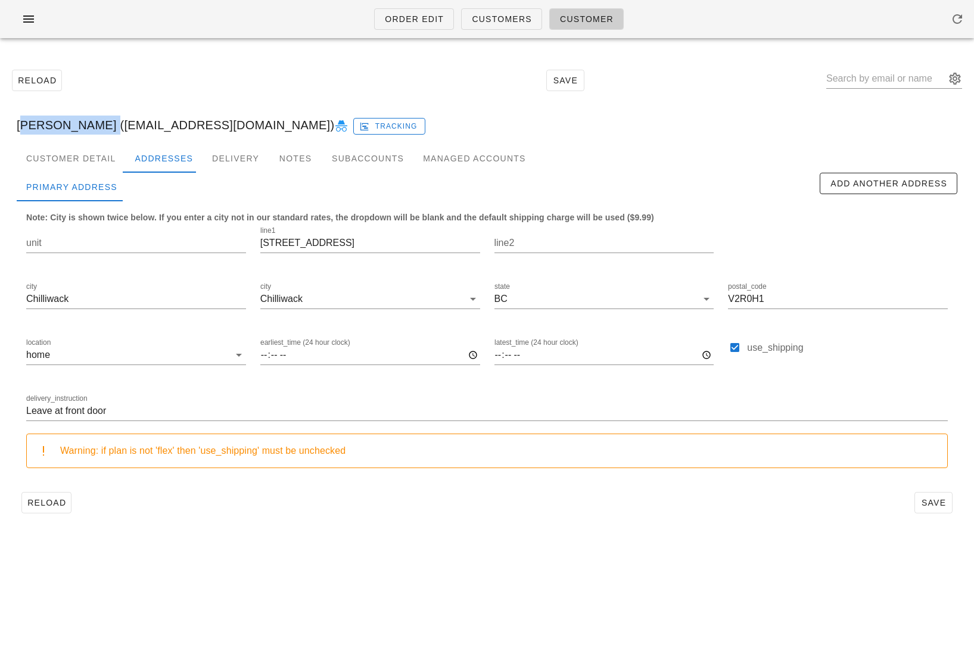
copy div "[PERSON_NAME]"
click at [42, 16] on button "button" at bounding box center [29, 18] width 38 height 21
